Goal: Communication & Community: Participate in discussion

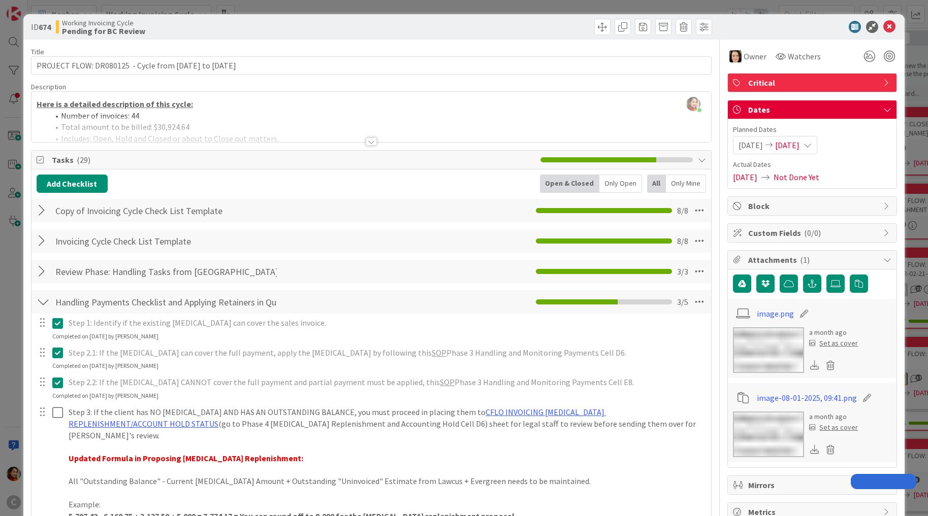
click at [20, 208] on div "ID 674 Working Invoicing Cycle Pending for BC Review Title 59 / 128 PROJECT FLO…" at bounding box center [464, 258] width 928 height 516
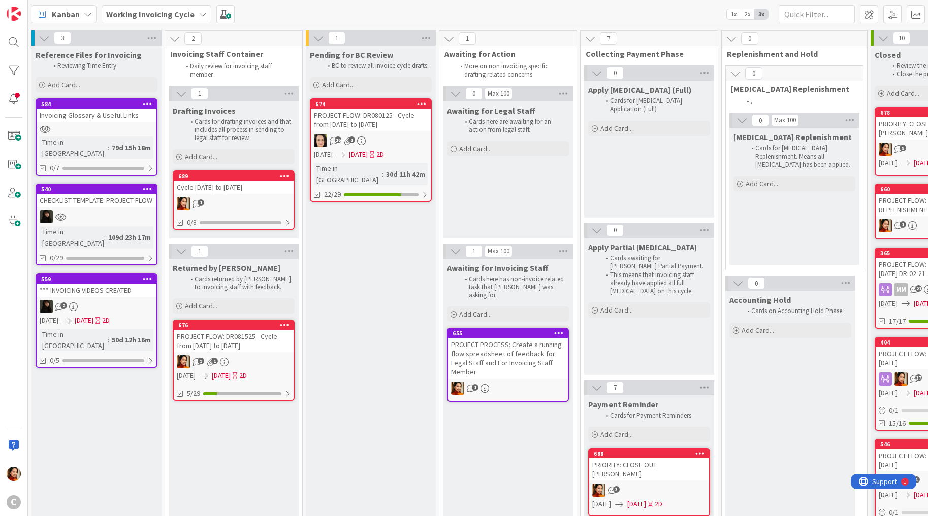
click at [240, 342] on div "PROJECT FLOW: DR081525 - Cycle from [DATE] to [DATE]" at bounding box center [234, 341] width 120 height 22
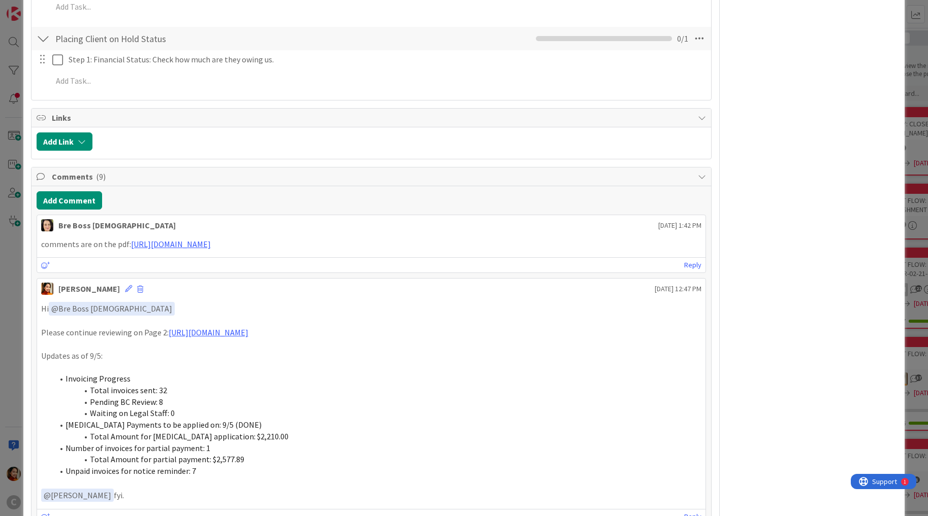
scroll to position [1318, 0]
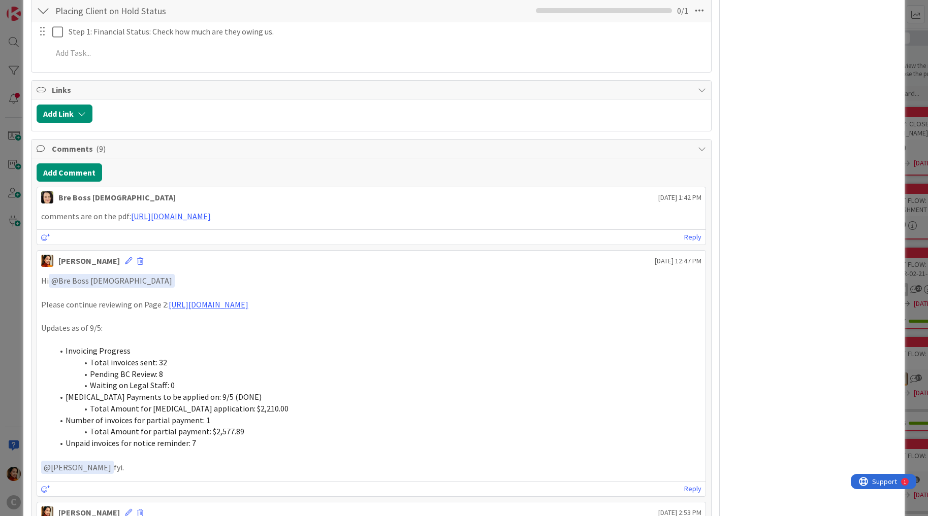
click at [11, 376] on div "ID 676 Working Invoicing Cycle Returned by [PERSON_NAME] Title 57 / 128 PROJECT…" at bounding box center [464, 258] width 928 height 516
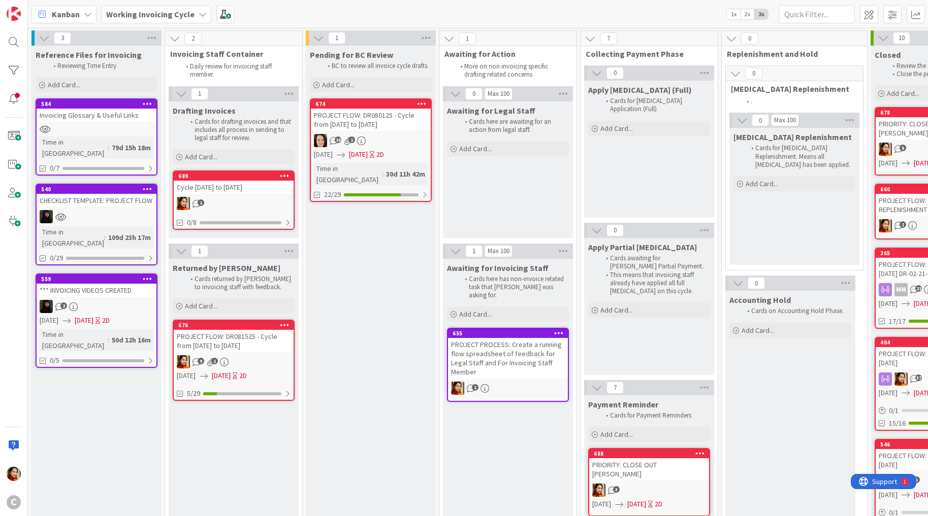
click at [366, 128] on div "PROJECT FLOW: DR080125 - Cycle from [DATE] to [DATE]" at bounding box center [371, 120] width 120 height 22
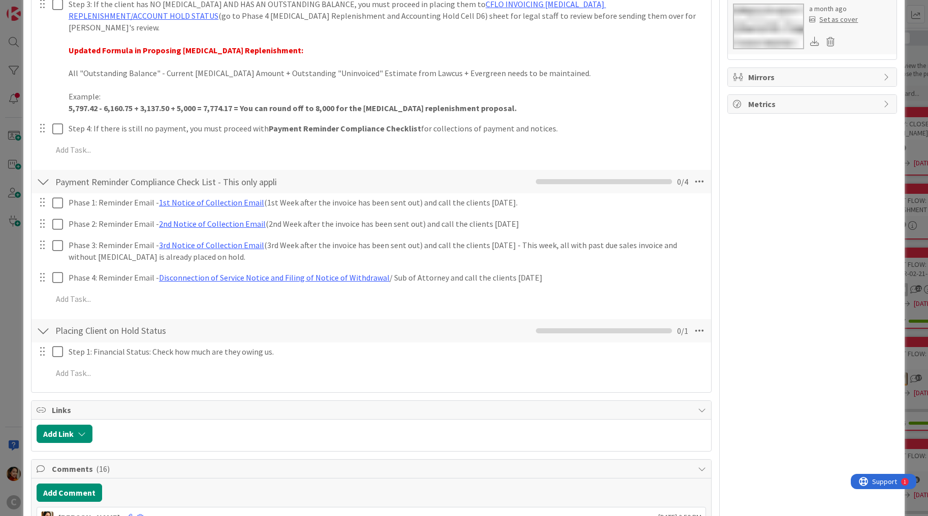
scroll to position [626, 0]
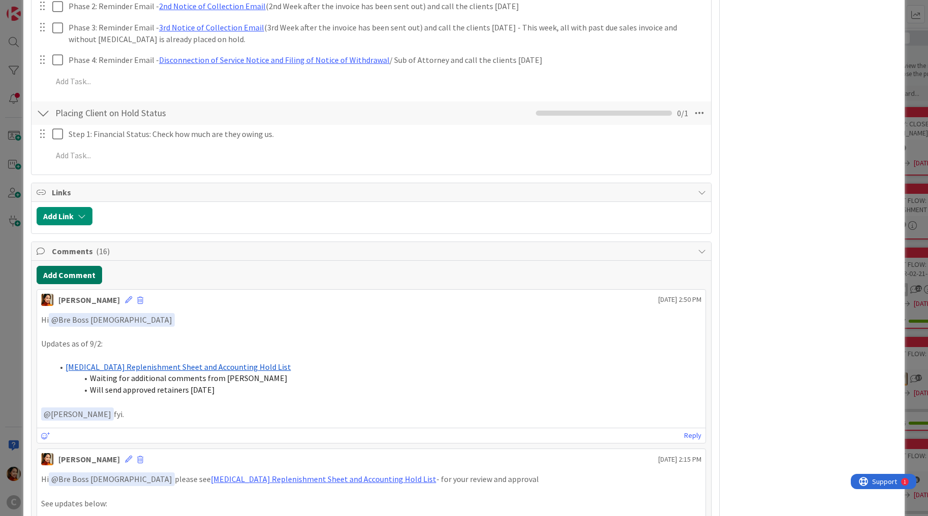
click at [75, 266] on button "Add Comment" at bounding box center [69, 275] width 65 height 18
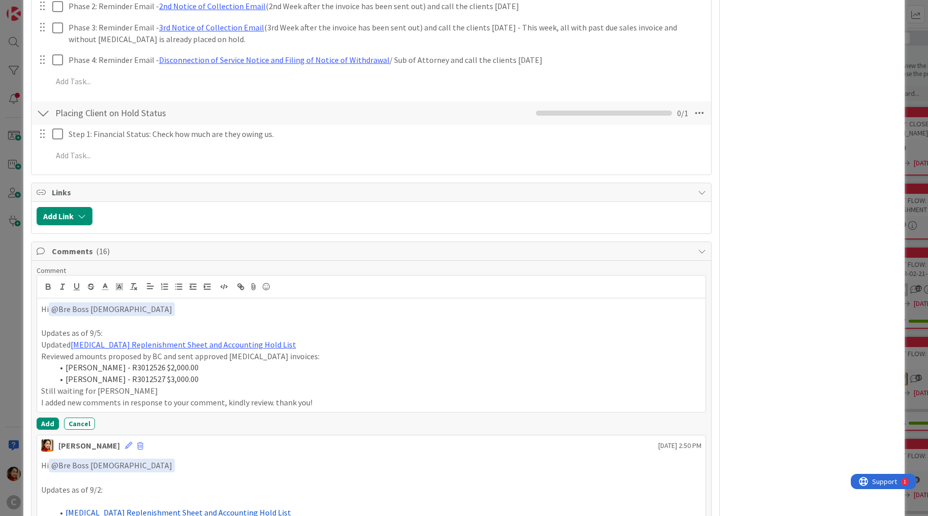
click at [75, 276] on div at bounding box center [371, 287] width 669 height 23
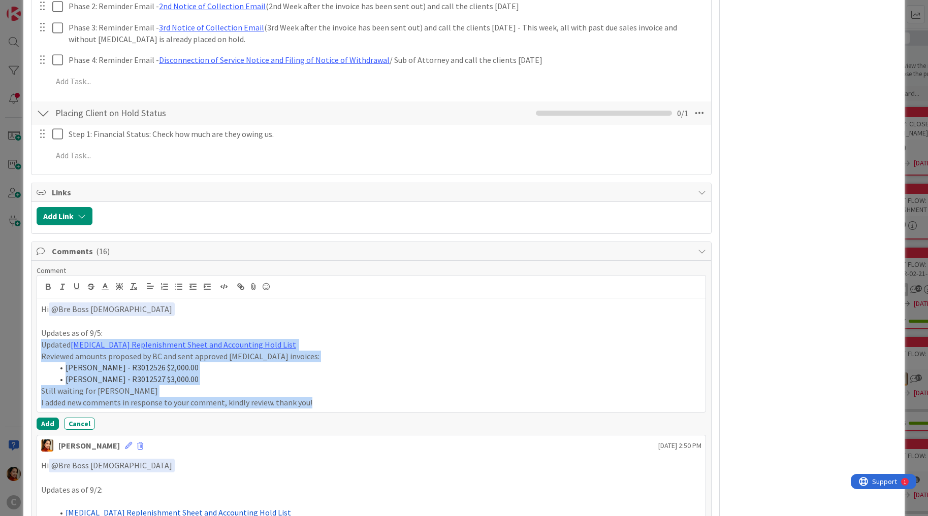
drag, startPoint x: 317, startPoint y: 386, endPoint x: 35, endPoint y: 334, distance: 286.5
click at [179, 282] on icon "button" at bounding box center [178, 286] width 9 height 9
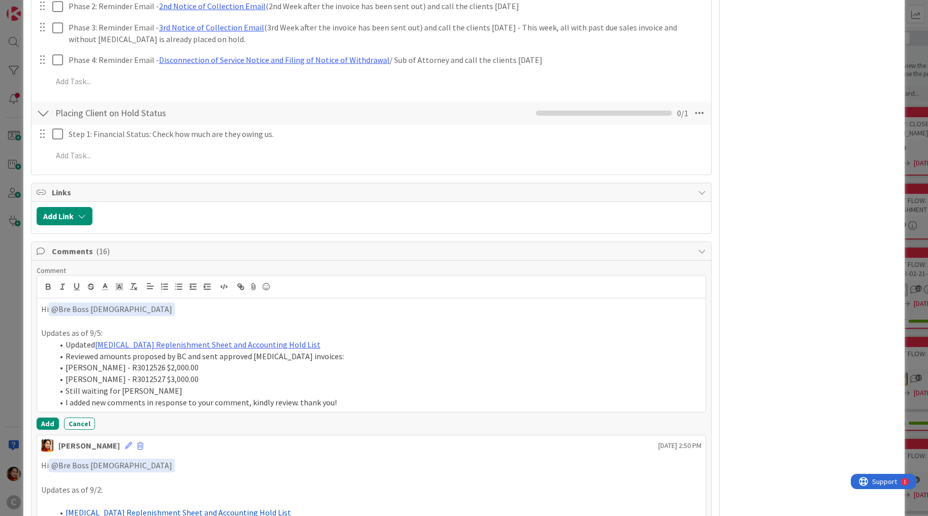
click at [77, 351] on li "Reviewed amounts proposed by BC and sent approved [MEDICAL_DATA] invoices:" at bounding box center [377, 357] width 648 height 12
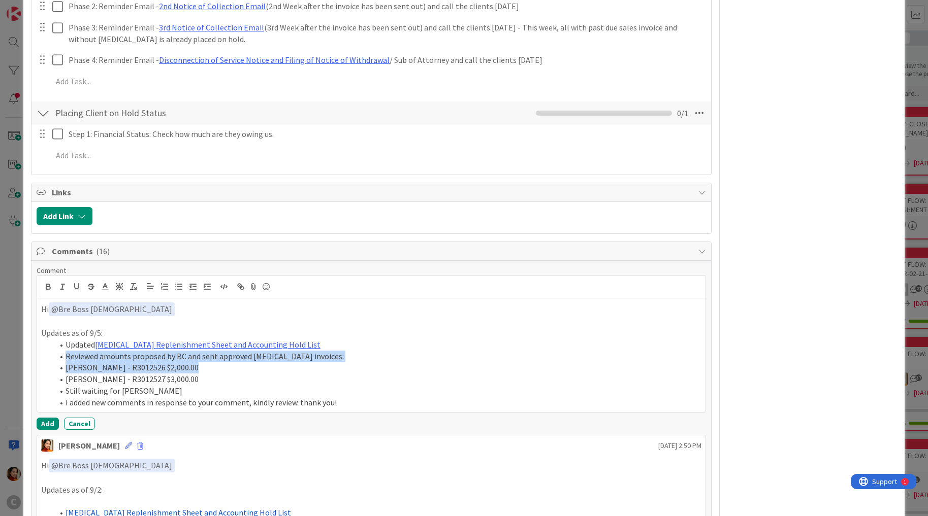
drag, startPoint x: 77, startPoint y: 344, endPoint x: 202, endPoint y: 359, distance: 125.2
click at [202, 359] on ol "Updated [MEDICAL_DATA] Replenishment Sheet and Accounting Hold List Reviewed am…" at bounding box center [371, 373] width 660 height 69
click at [80, 362] on li "[PERSON_NAME] - R3012526 $2,000.00" at bounding box center [377, 368] width 648 height 12
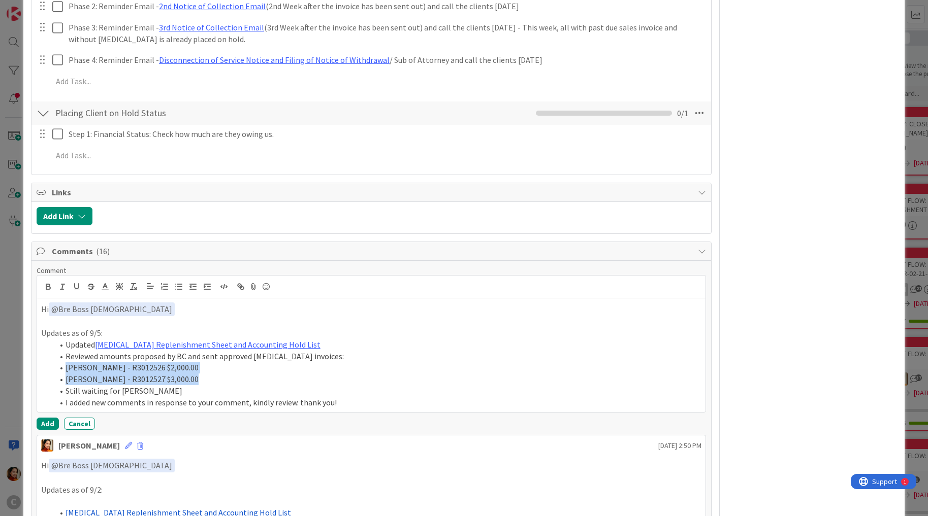
drag, startPoint x: 80, startPoint y: 355, endPoint x: 233, endPoint y: 363, distance: 153.0
click at [233, 363] on ol "Updated [MEDICAL_DATA] Replenishment Sheet and Accounting Hold List Reviewed am…" at bounding box center [371, 373] width 660 height 69
click at [207, 282] on icon "button" at bounding box center [207, 286] width 9 height 9
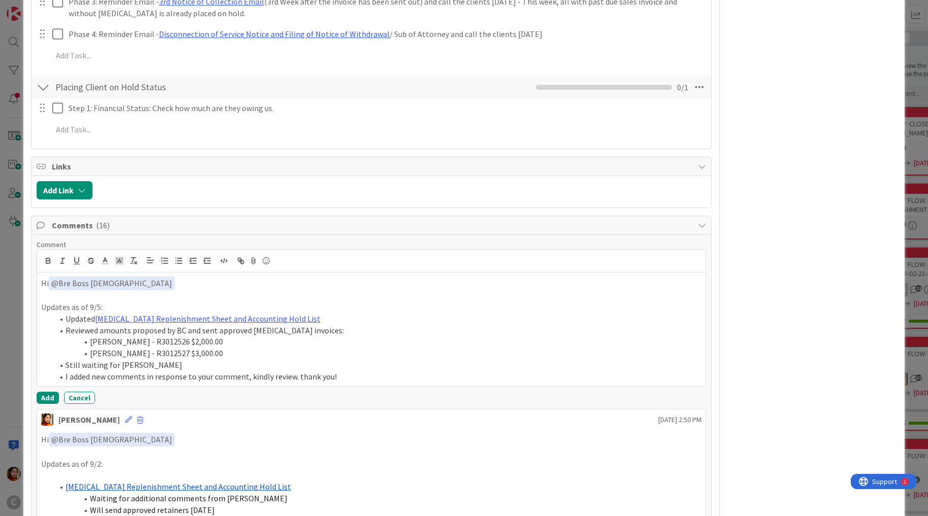
click at [337, 371] on li "I added new comments in response to your comment, kindly review. thank you!" at bounding box center [377, 377] width 648 height 12
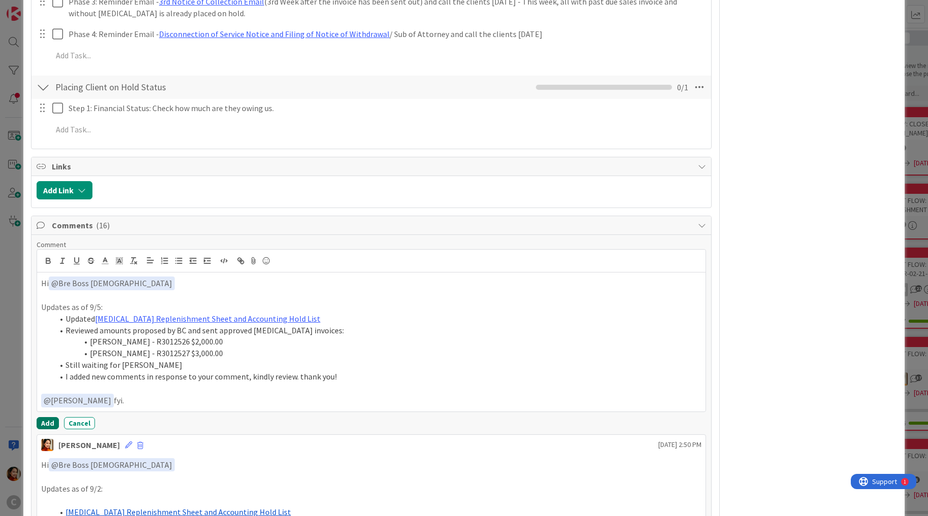
click at [46, 417] on button "Add" at bounding box center [48, 423] width 22 height 12
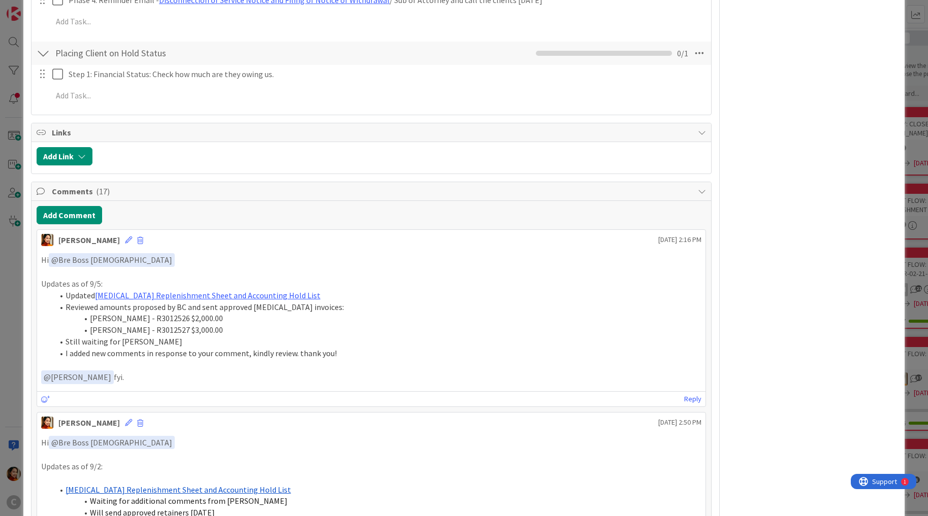
scroll to position [691, 0]
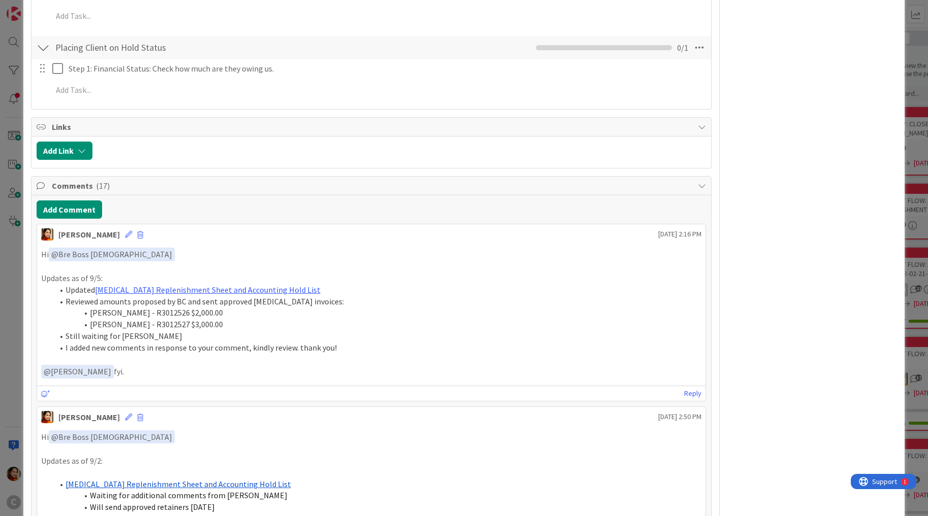
click at [14, 215] on div "ID 674 Working Invoicing Cycle Pending for BC Review Title 59 / 128 PROJECT FLO…" at bounding box center [464, 258] width 928 height 516
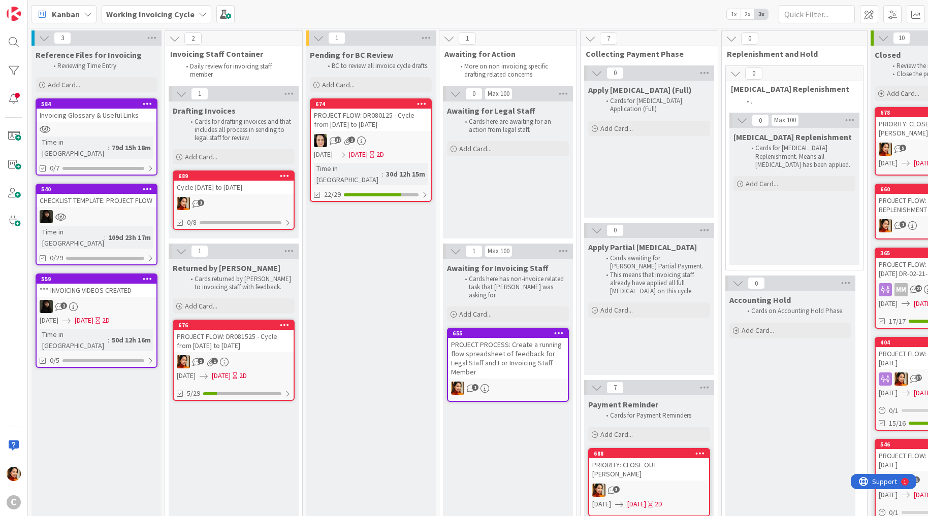
click at [226, 187] on div "Cycle [DATE] to [DATE]" at bounding box center [234, 187] width 120 height 13
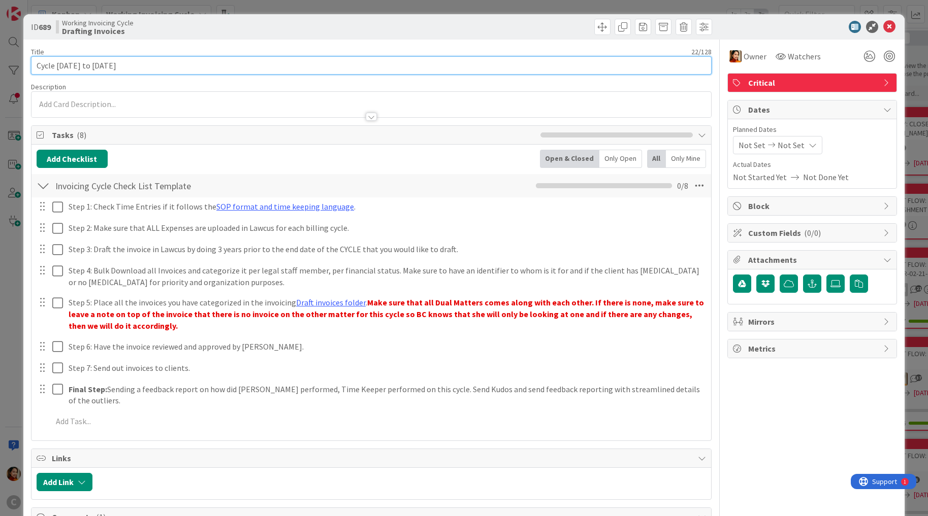
click at [97, 66] on input "Cycle [DATE] to [DATE]" at bounding box center [371, 65] width 681 height 18
drag, startPoint x: 97, startPoint y: 66, endPoint x: 205, endPoint y: 66, distance: 108.1
click at [205, 66] on input "Cycle [DATE] to [DATE]" at bounding box center [371, 65] width 681 height 18
type input "Cycle [DATE] to [DATE]"
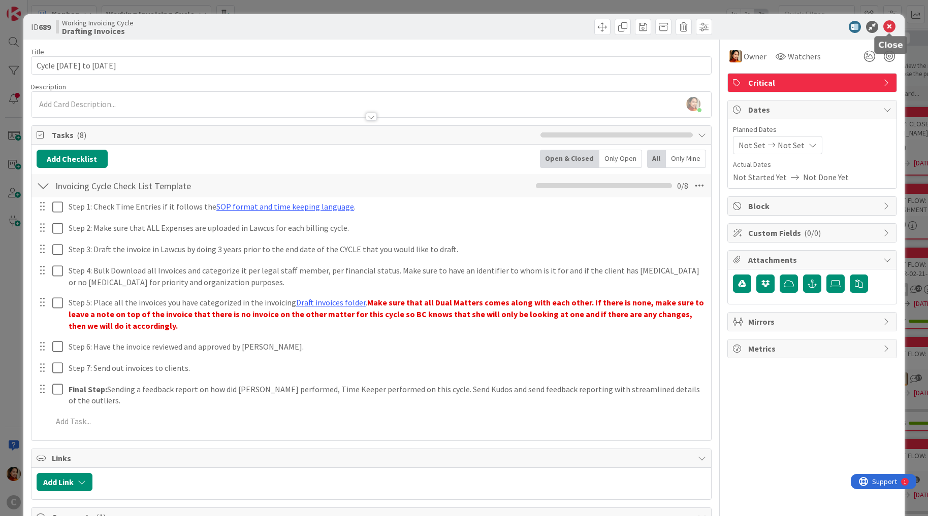
click at [891, 27] on icon at bounding box center [889, 27] width 12 height 12
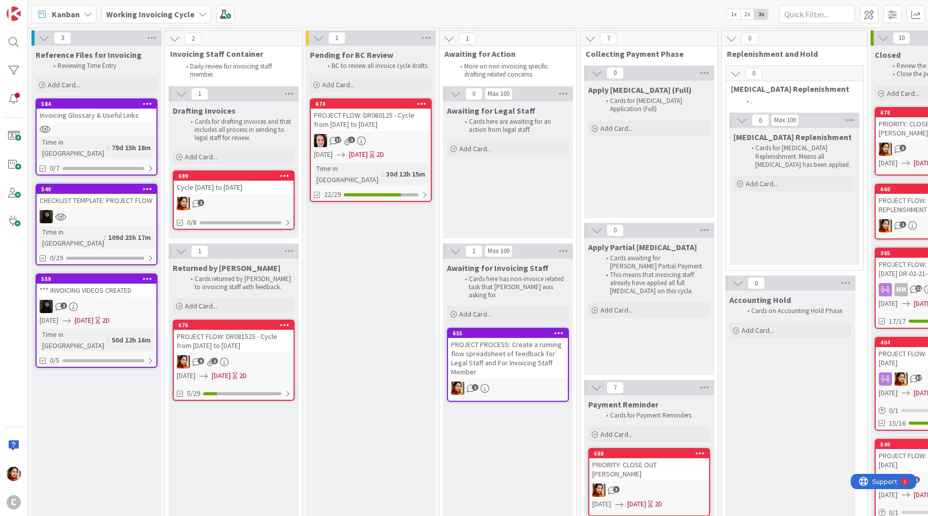
click at [403, 131] on link "674 PROJECT FLOW: DR080125 - Cycle from [DATE] to [DATE] 1 [DATE] [DATE] 2D Tim…" at bounding box center [371, 150] width 122 height 104
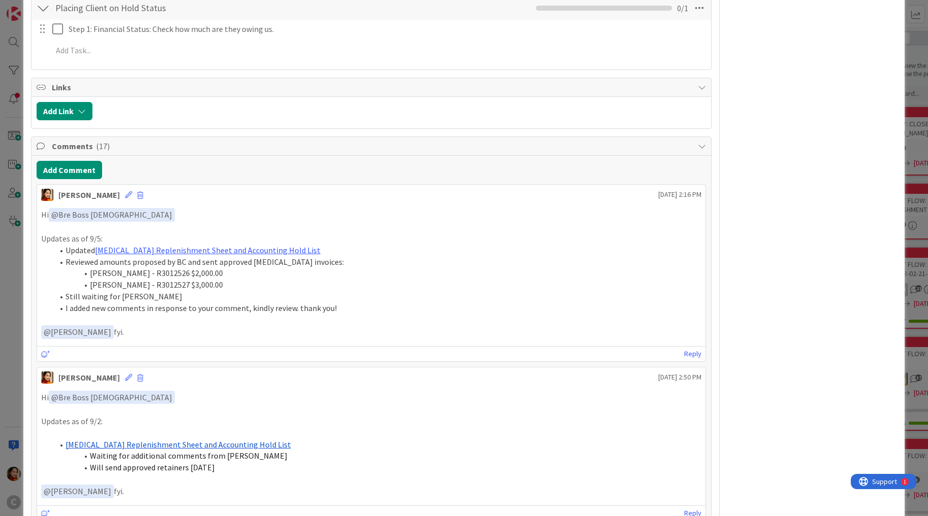
scroll to position [760, 0]
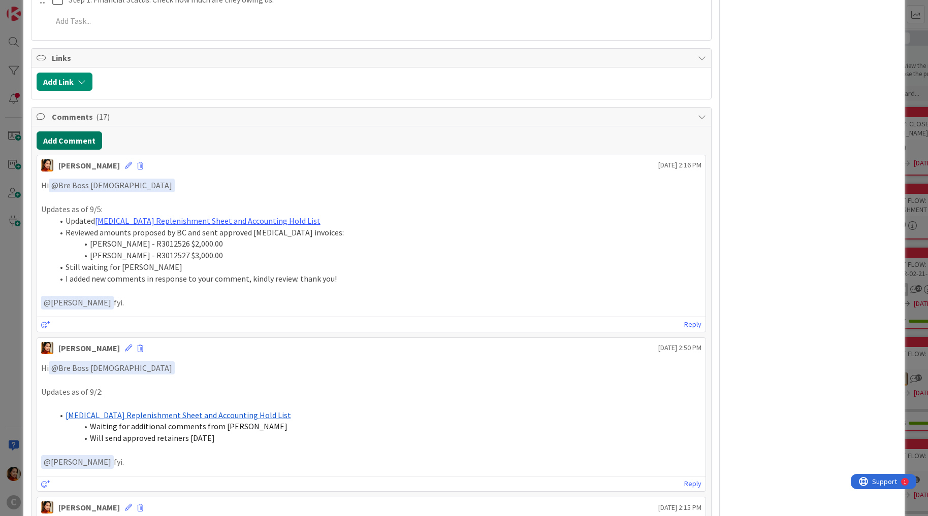
click at [75, 131] on button "Add Comment" at bounding box center [69, 140] width 65 height 18
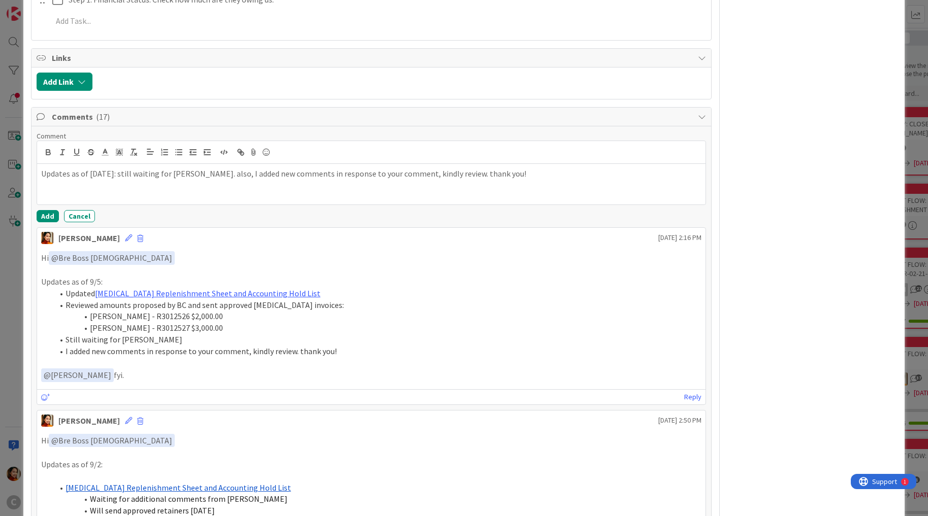
click at [114, 168] on p "Updates as of [DATE]: still waiting for [PERSON_NAME]. also, I added new commen…" at bounding box center [371, 174] width 660 height 12
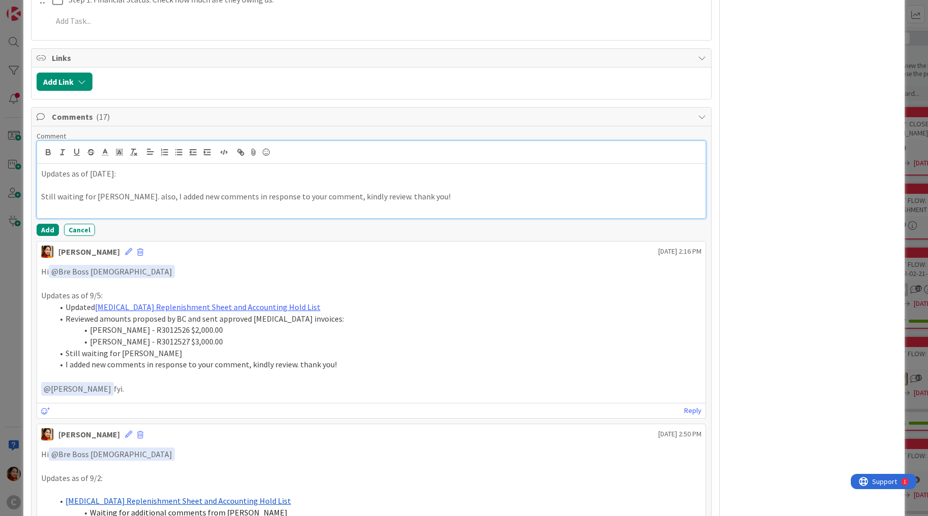
click at [101, 168] on p "Updates as of [DATE]:" at bounding box center [371, 174] width 660 height 12
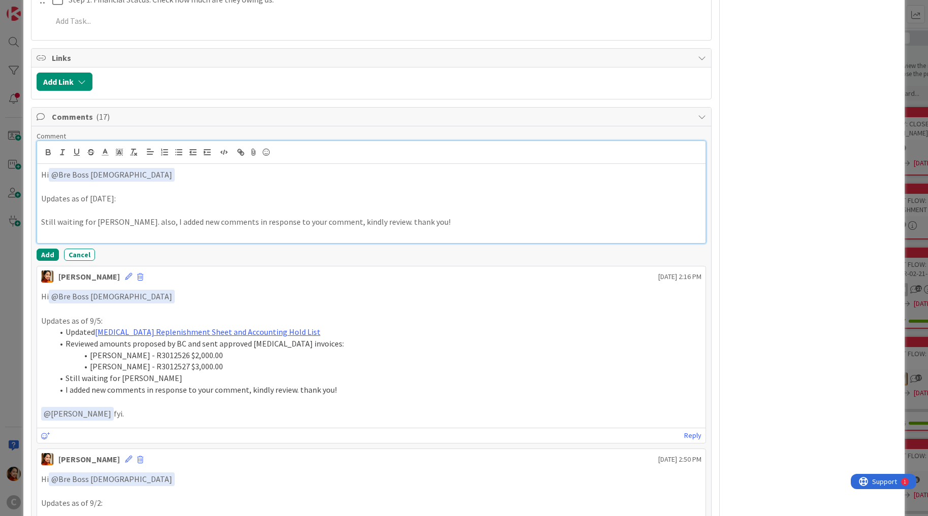
click at [42, 216] on p "Still waiting for [PERSON_NAME]. also, I added new comments in response to your…" at bounding box center [371, 222] width 660 height 12
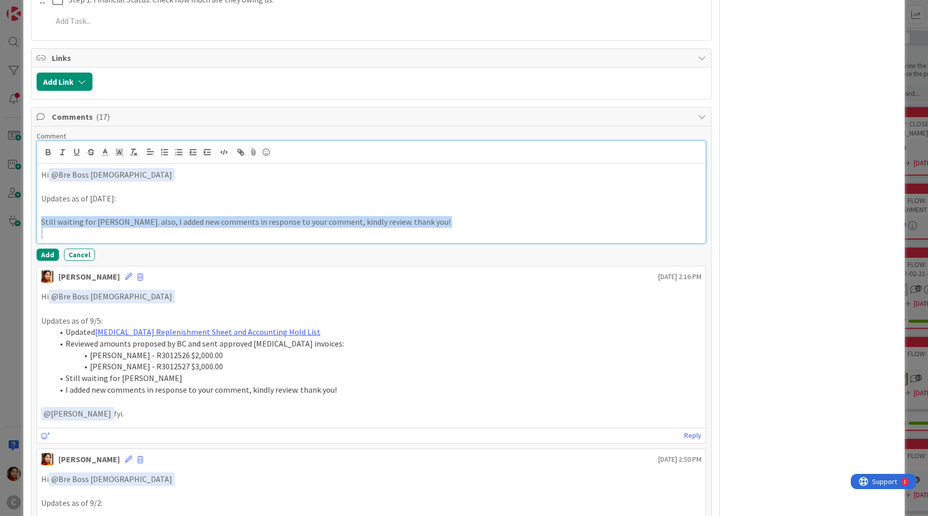
drag, startPoint x: 42, startPoint y: 208, endPoint x: 475, endPoint y: 248, distance: 434.4
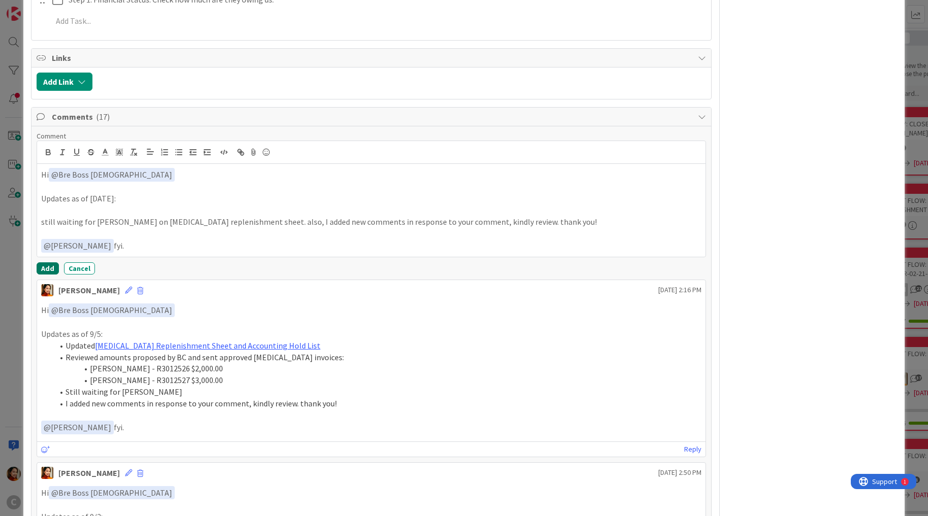
click at [39, 262] on button "Add" at bounding box center [48, 268] width 22 height 12
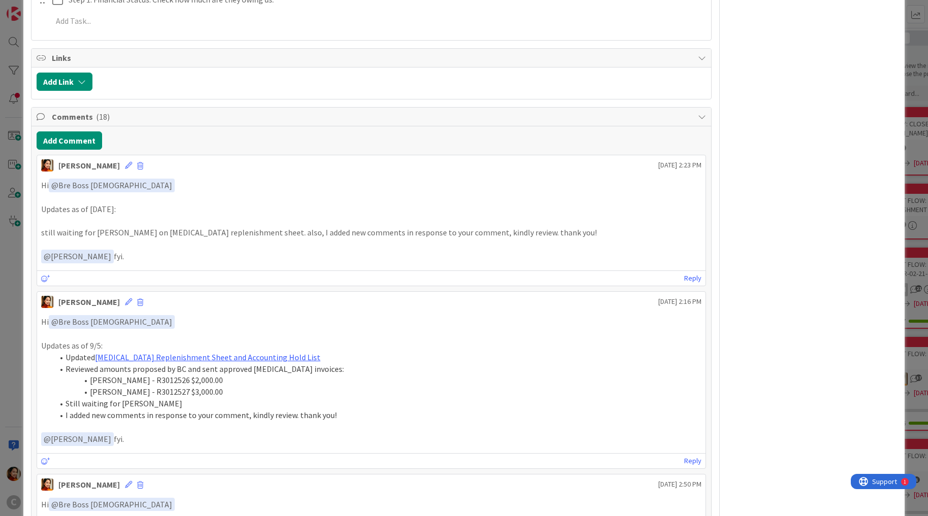
click at [16, 319] on div "ID 674 Working Invoicing Cycle Pending for BC Review Title 59 / 128 PROJECT FLO…" at bounding box center [464, 258] width 928 height 516
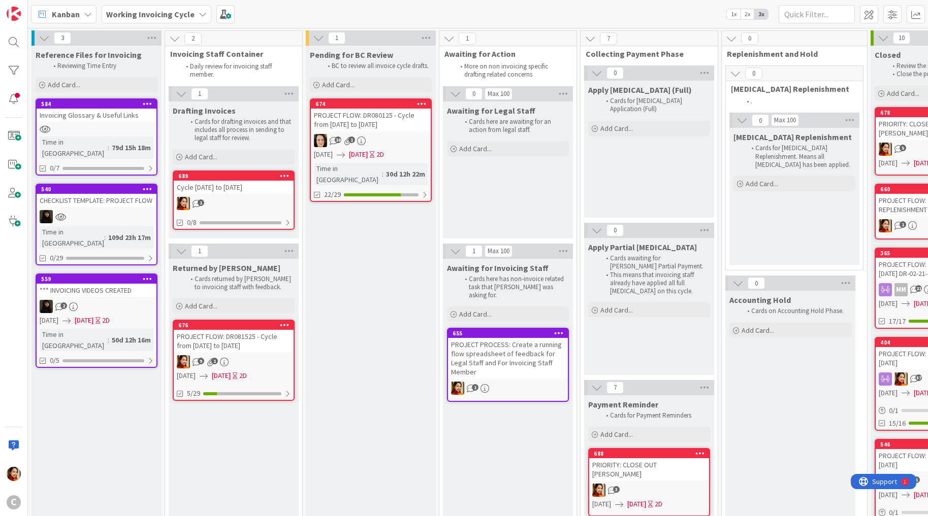
click at [269, 353] on link "676 PROJECT FLOW: DR081525 - Cycle from [DATE] to [DATE] 9 1 [DATE] [DATE] 2D 5…" at bounding box center [234, 360] width 122 height 81
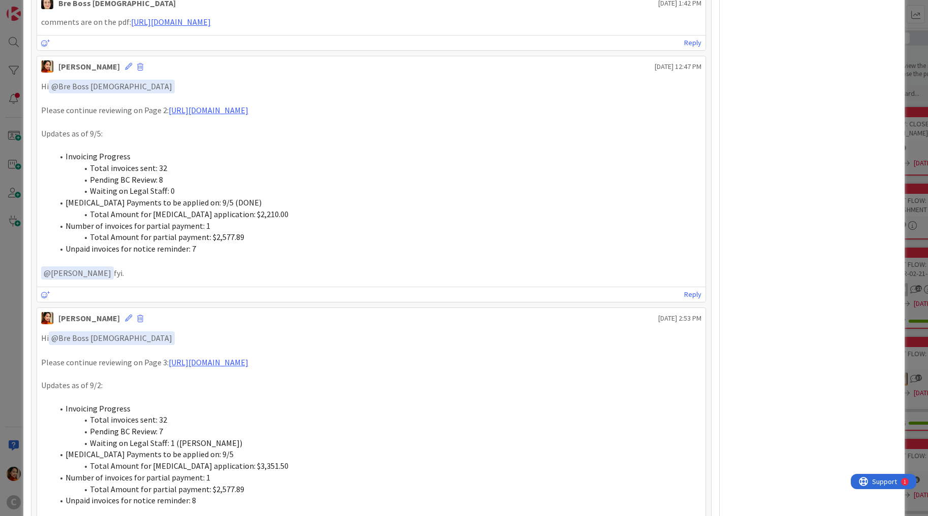
scroll to position [1199, 0]
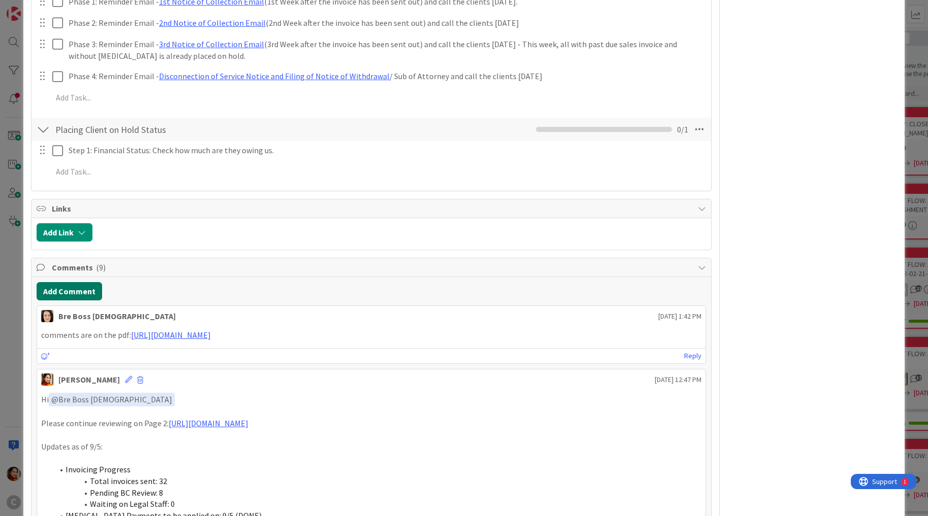
click at [80, 282] on button "Add Comment" at bounding box center [69, 291] width 65 height 18
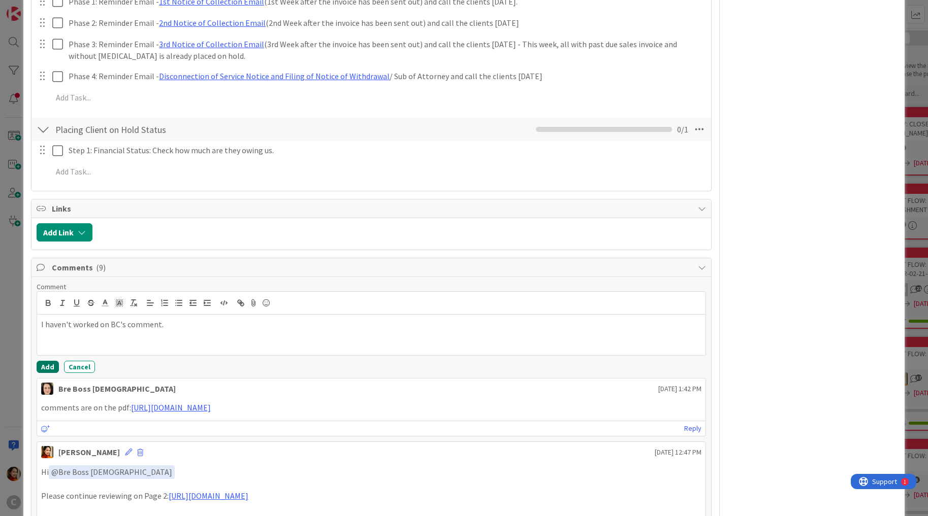
click at [48, 361] on button "Add" at bounding box center [48, 367] width 22 height 12
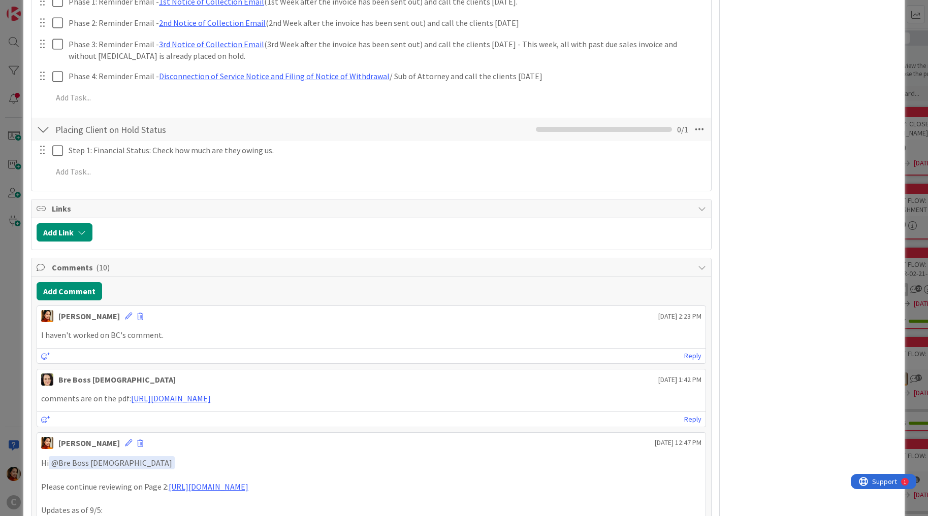
click at [9, 318] on div "ID 676 Working Invoicing Cycle Returned by [PERSON_NAME] Title 57 / 128 PROJECT…" at bounding box center [464, 258] width 928 height 516
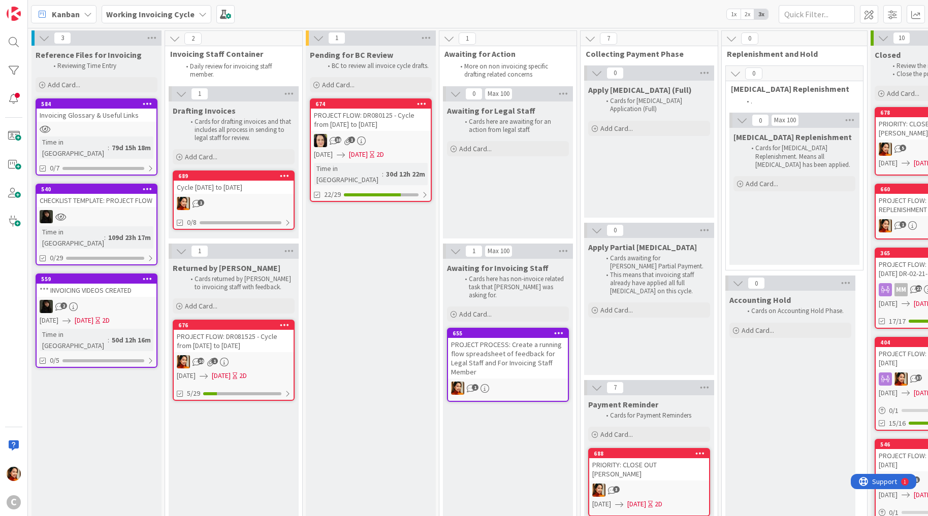
click at [255, 182] on div "Cycle [DATE] to [DATE]" at bounding box center [234, 187] width 120 height 13
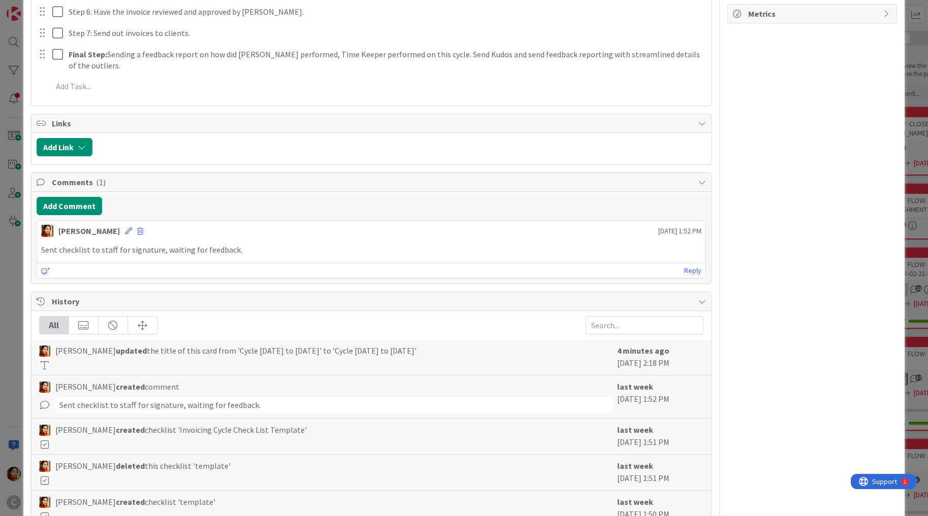
scroll to position [386, 0]
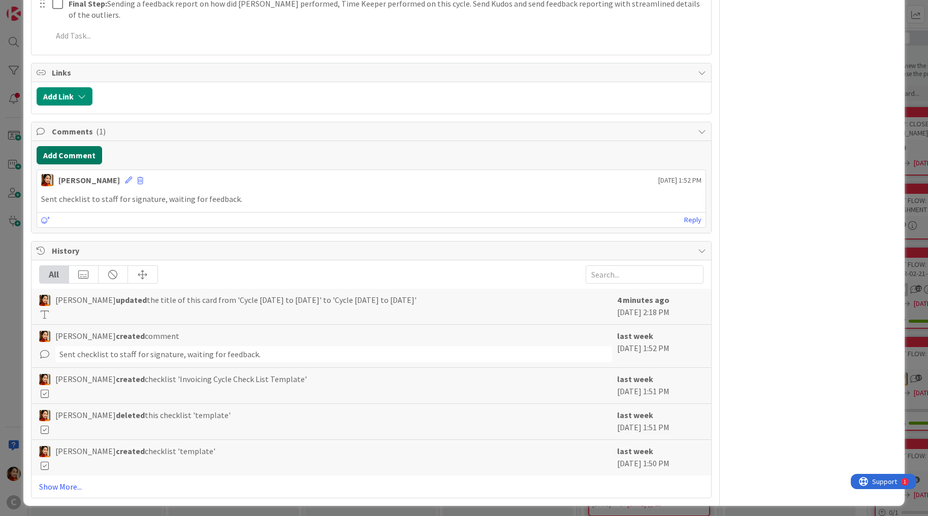
click at [74, 155] on button "Add Comment" at bounding box center [69, 155] width 65 height 18
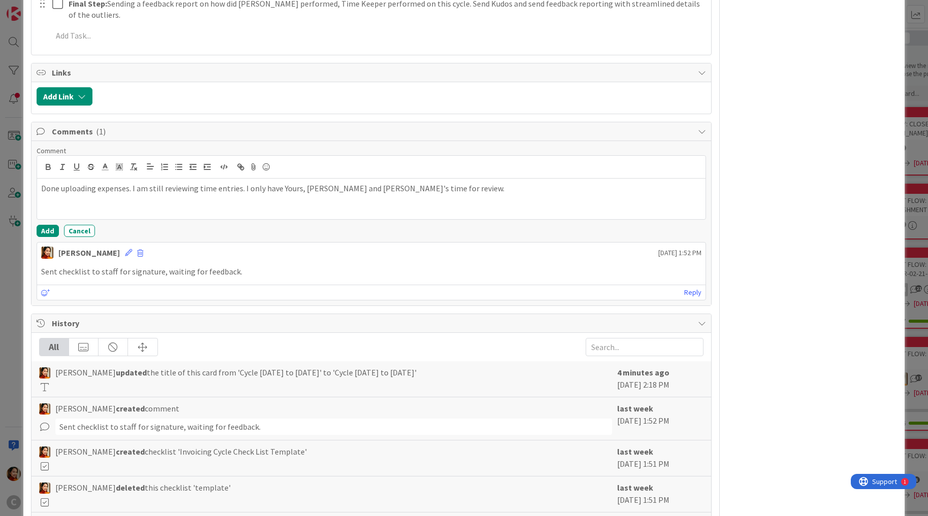
click at [286, 186] on p "Done uploading expenses. I am still reviewing time entries. I only have Yours, …" at bounding box center [371, 189] width 660 height 12
click at [372, 185] on p "Done uploading expenses. I am still reviewing time entries. I only have BC, [PE…" at bounding box center [371, 189] width 660 height 12
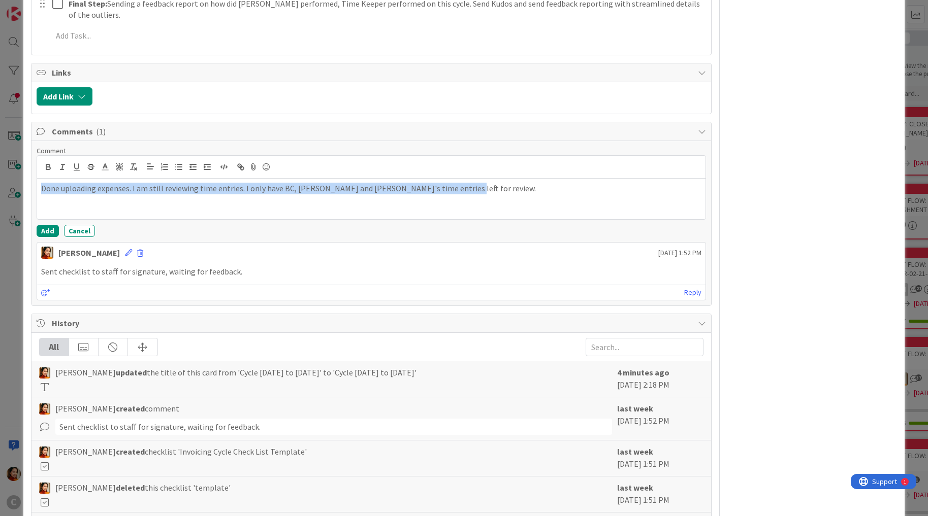
copy p "Done uploading expenses. I am still reviewing time entries. I only have BC, [PE…"
click at [51, 226] on button "Add" at bounding box center [48, 231] width 22 height 12
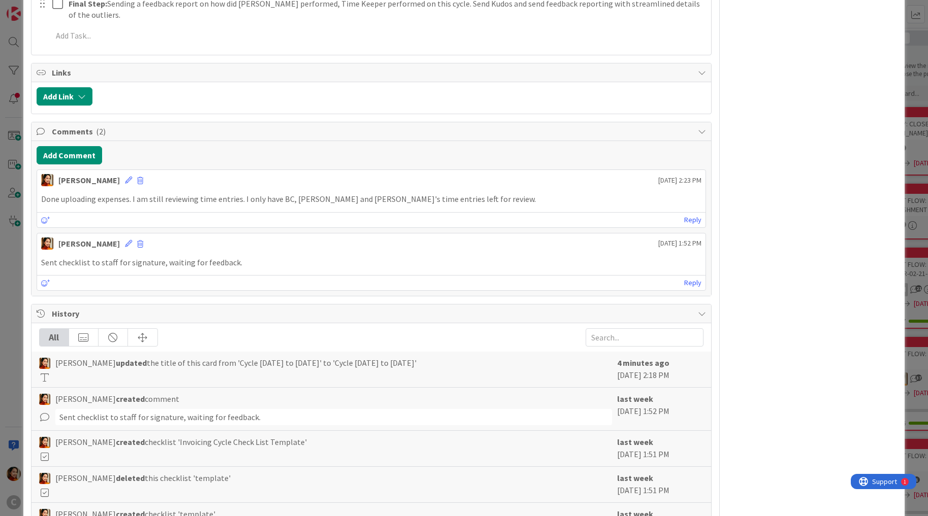
click at [357, 193] on p "Done uploading expenses. I am still reviewing time entries. I only have BC, [PE…" at bounding box center [371, 199] width 660 height 12
drag, startPoint x: 357, startPoint y: 192, endPoint x: 466, endPoint y: 191, distance: 109.2
click at [467, 193] on p "Done uploading expenses. I am still reviewing time entries. I only have BC, [PE…" at bounding box center [371, 199] width 660 height 12
copy div "time entries left for review. [DATE] 2:23 PM"
